Goal: Transaction & Acquisition: Purchase product/service

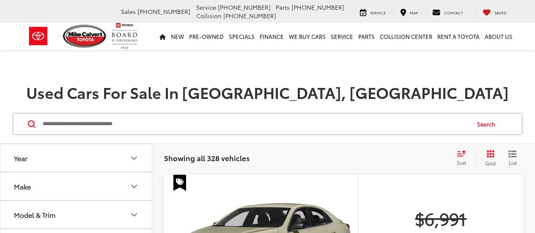
scroll to position [55, 0]
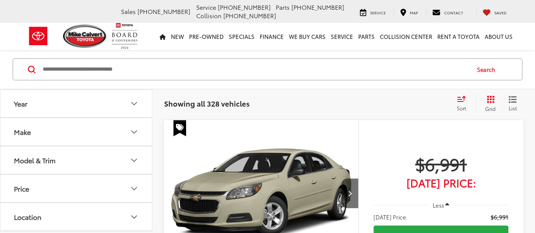
drag, startPoint x: 0, startPoint y: 0, endPoint x: 134, endPoint y: 133, distance: 189.0
click at [134, 133] on icon "Make" at bounding box center [134, 132] width 10 height 10
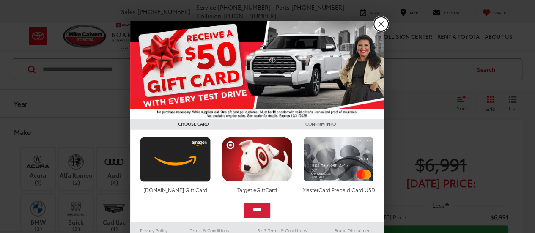
click at [378, 24] on link "X" at bounding box center [381, 24] width 14 height 14
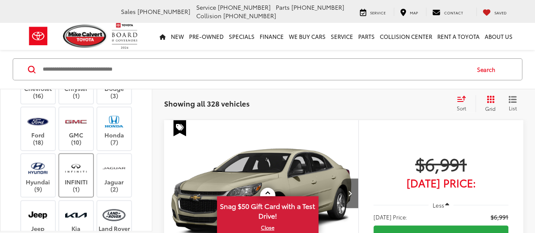
scroll to position [169, 0]
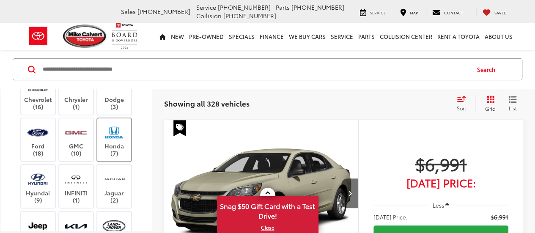
click at [112, 148] on label "Honda (7)" at bounding box center [114, 140] width 34 height 34
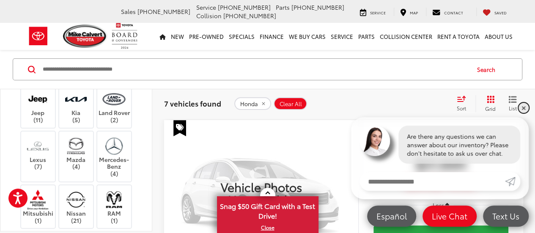
click at [523, 107] on link "✕" at bounding box center [523, 108] width 10 height 10
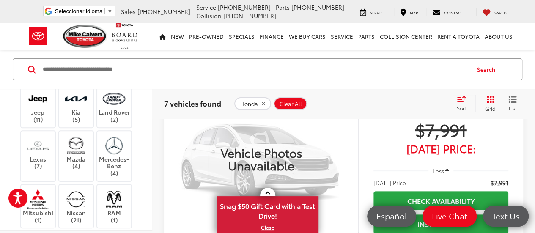
scroll to position [97, 0]
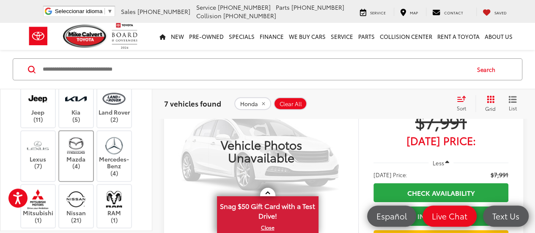
click at [72, 157] on label "Mazda (4)" at bounding box center [76, 152] width 34 height 34
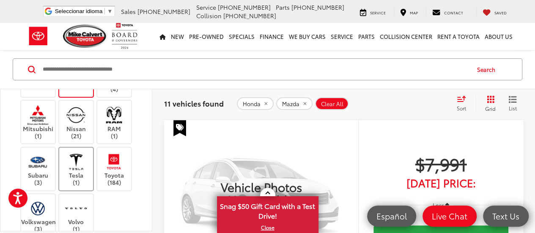
scroll to position [423, 0]
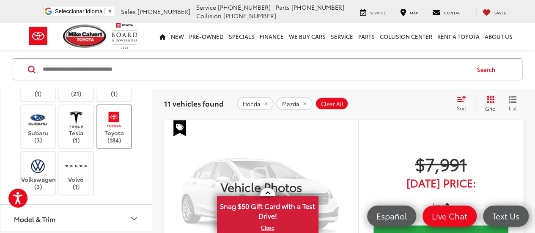
click at [114, 128] on label "Toyota (184)" at bounding box center [114, 127] width 34 height 34
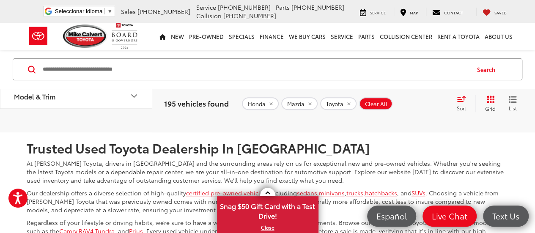
scroll to position [3330, 0]
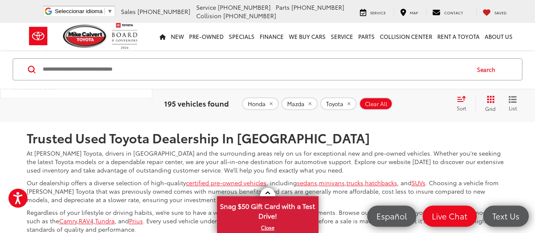
click at [423, 105] on link "Next" at bounding box center [430, 97] width 28 height 15
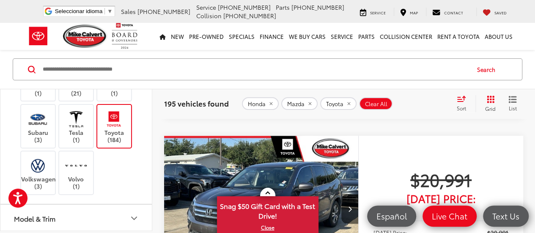
scroll to position [1665, 0]
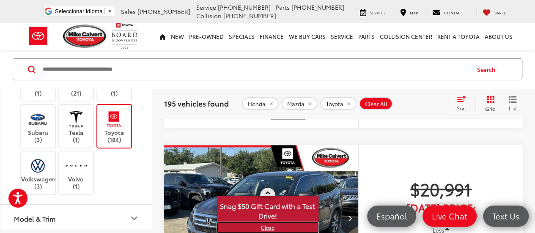
click at [264, 228] on link "X" at bounding box center [268, 227] width 100 height 9
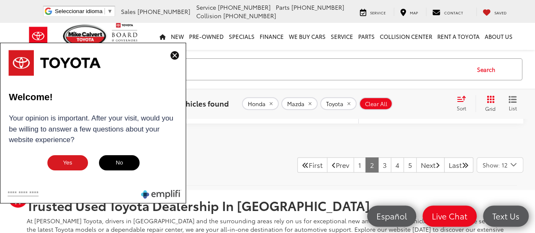
scroll to position [3323, 0]
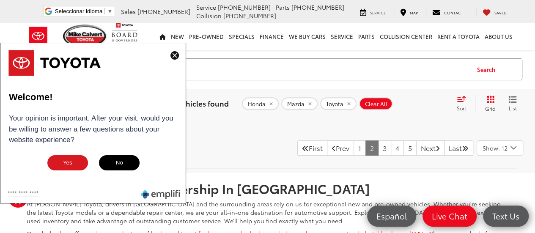
click at [176, 55] on img at bounding box center [174, 55] width 8 height 8
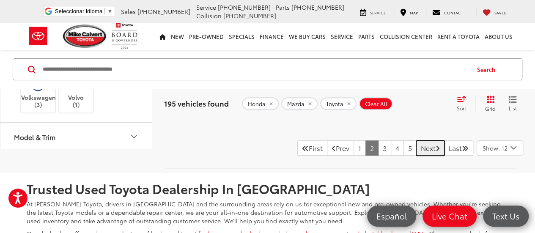
click at [423, 156] on link "Next" at bounding box center [430, 147] width 28 height 15
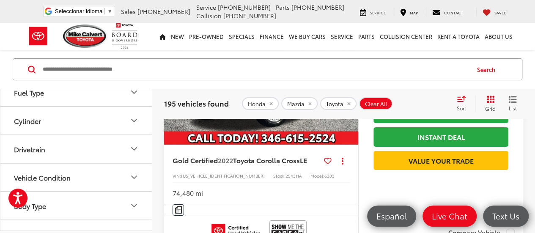
scroll to position [732, 0]
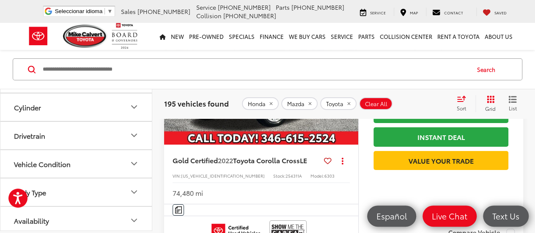
click at [133, 162] on icon "Vehicle Condition" at bounding box center [133, 163] width 5 height 3
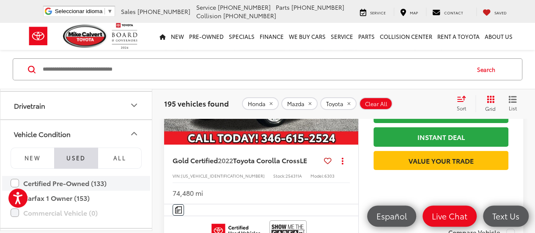
scroll to position [813, 0]
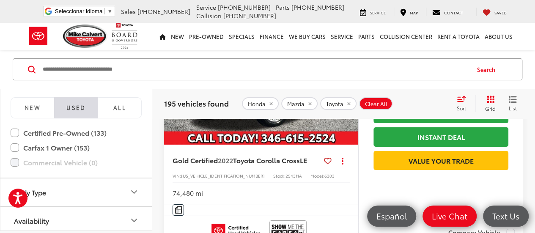
click at [216, 69] on input "Search by Make, Model, or Keyword" at bounding box center [255, 69] width 427 height 20
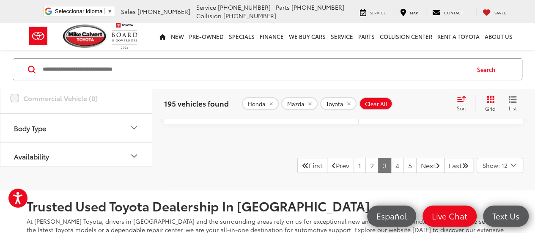
scroll to position [3344, 0]
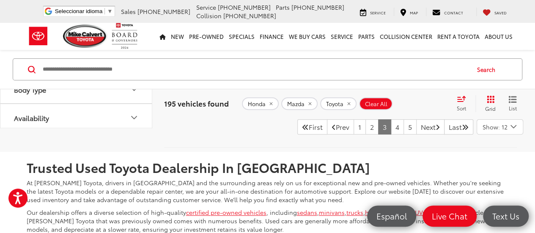
click at [138, 123] on icon "Availability" at bounding box center [134, 117] width 10 height 10
click at [136, 119] on icon "Availability" at bounding box center [133, 117] width 5 height 3
click at [135, 97] on icon "Price" at bounding box center [134, 92] width 10 height 10
click at [92, 122] on input "******" at bounding box center [111, 114] width 54 height 16
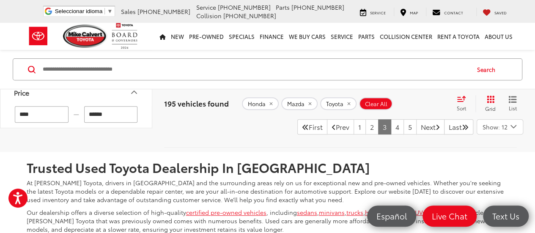
drag, startPoint x: 94, startPoint y: 148, endPoint x: 86, endPoint y: 148, distance: 7.6
click at [86, 122] on input "******" at bounding box center [111, 114] width 54 height 16
drag, startPoint x: 110, startPoint y: 150, endPoint x: 82, endPoint y: 150, distance: 28.3
click at [82, 122] on div "**** — ******" at bounding box center [76, 114] width 131 height 16
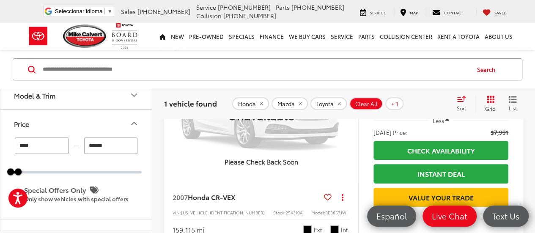
scroll to position [559, 0]
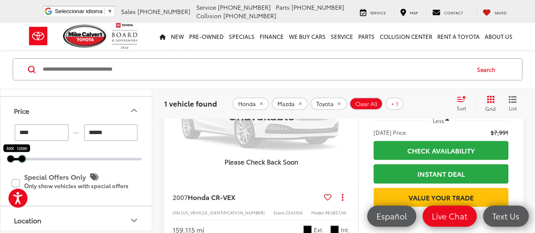
click at [22, 160] on div at bounding box center [22, 158] width 7 height 7
type input "******"
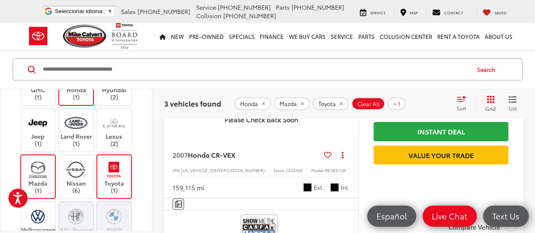
scroll to position [136, 0]
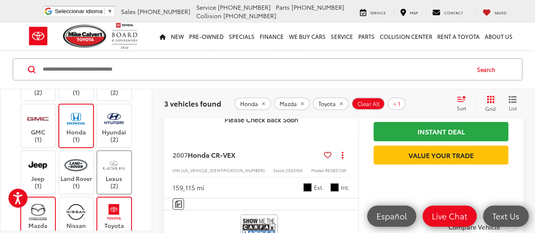
click at [116, 163] on img at bounding box center [113, 165] width 23 height 20
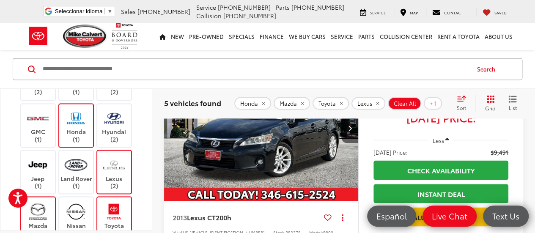
scroll to position [646, 0]
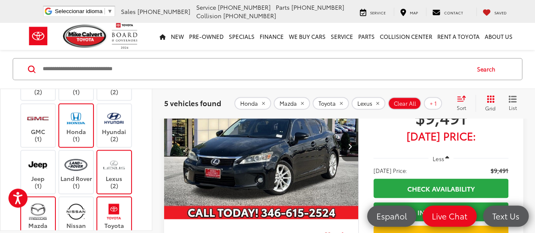
click at [293, 164] on img "2013 Lexus CT 200h 0" at bounding box center [261, 146] width 195 height 146
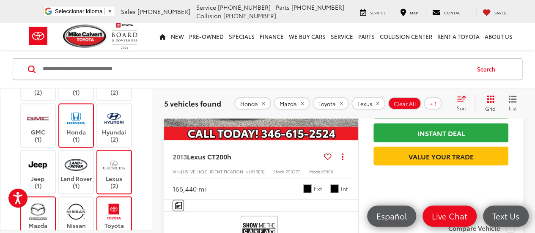
scroll to position [731, 0]
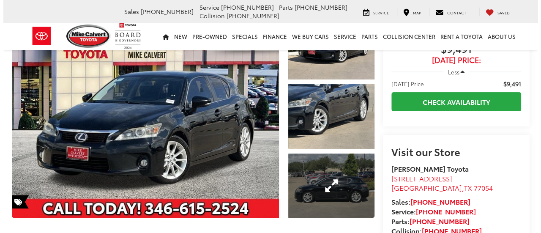
scroll to position [42, 0]
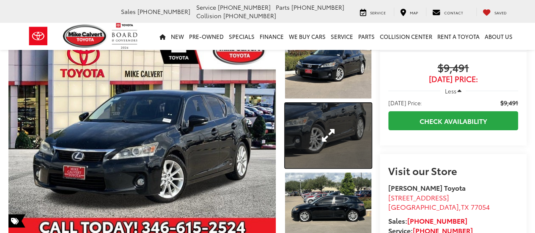
click at [305, 137] on link "Expand Photo 2" at bounding box center [328, 135] width 86 height 65
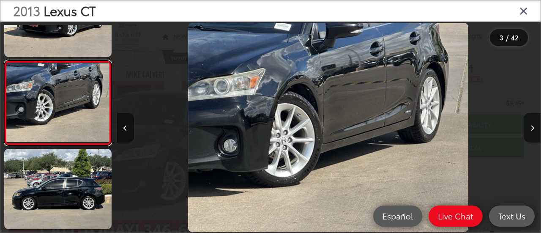
scroll to position [0, 0]
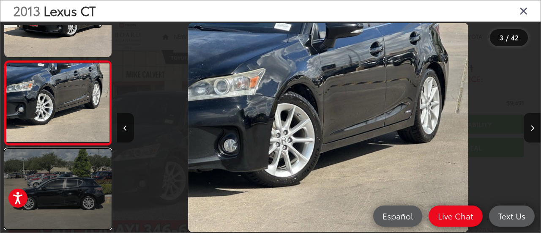
click at [70, 191] on link at bounding box center [57, 189] width 107 height 80
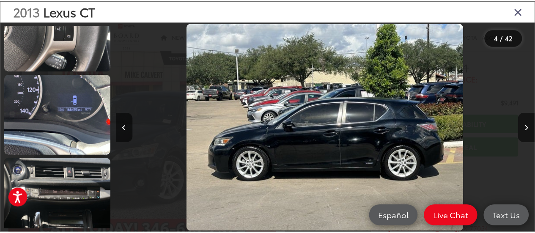
scroll to position [1062, 0]
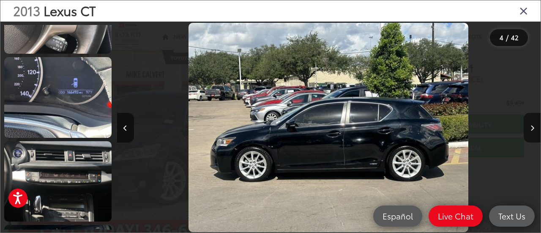
click at [523, 12] on icon "Close gallery" at bounding box center [524, 10] width 8 height 11
